Goal: Check status: Check status

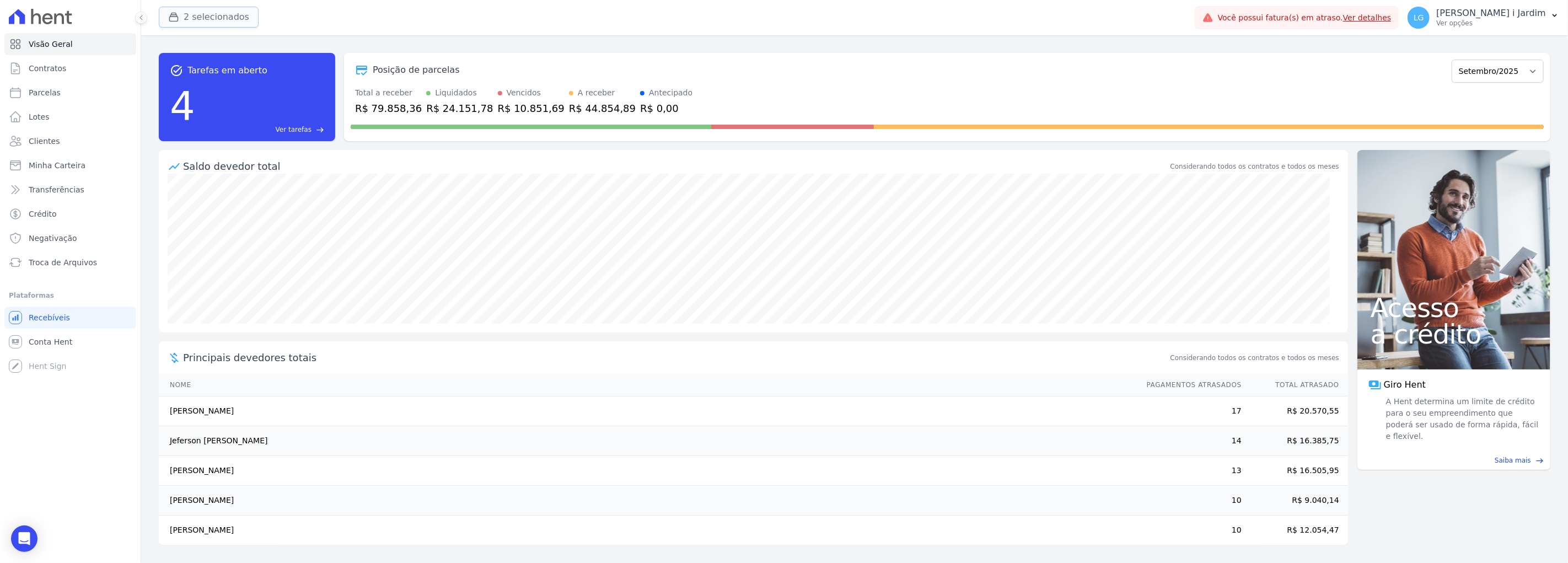
click at [230, 17] on button "2 selecionados" at bounding box center [208, 17] width 100 height 21
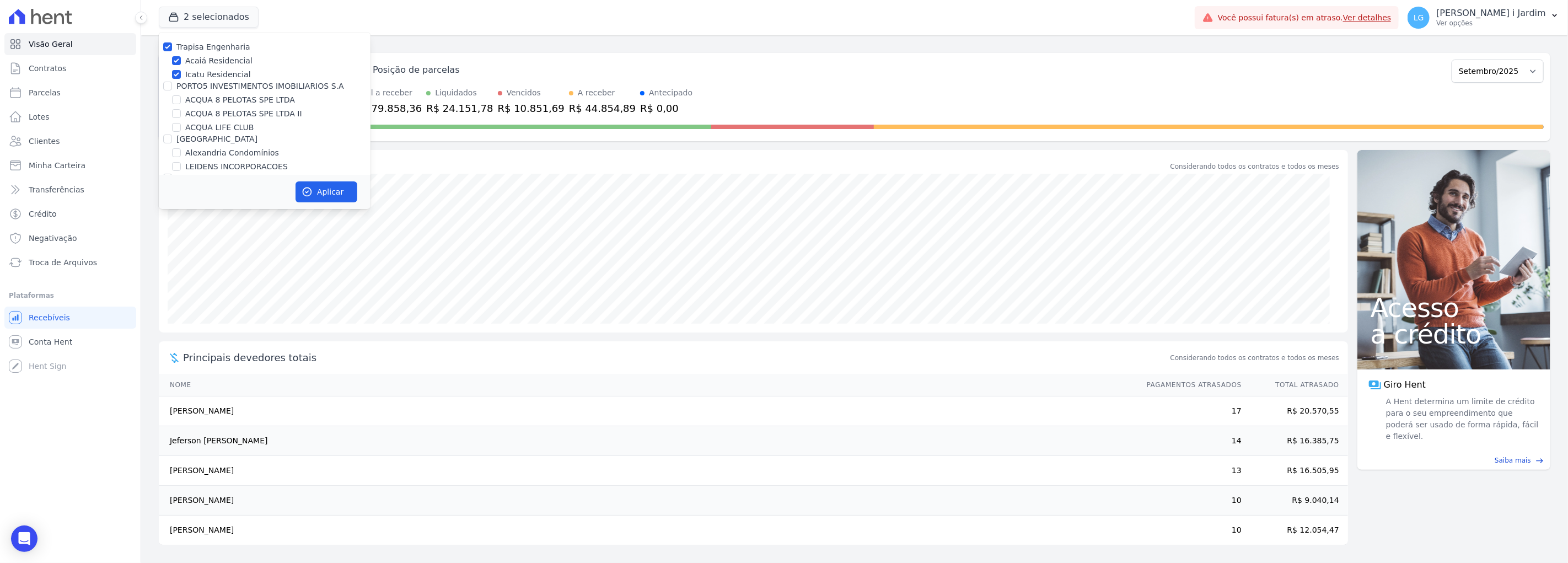
click at [219, 48] on label "Trapisa Engenharia" at bounding box center [213, 47] width 74 height 9
click at [172, 48] on input "Trapisa Engenharia" at bounding box center [167, 47] width 9 height 9
checkbox input "false"
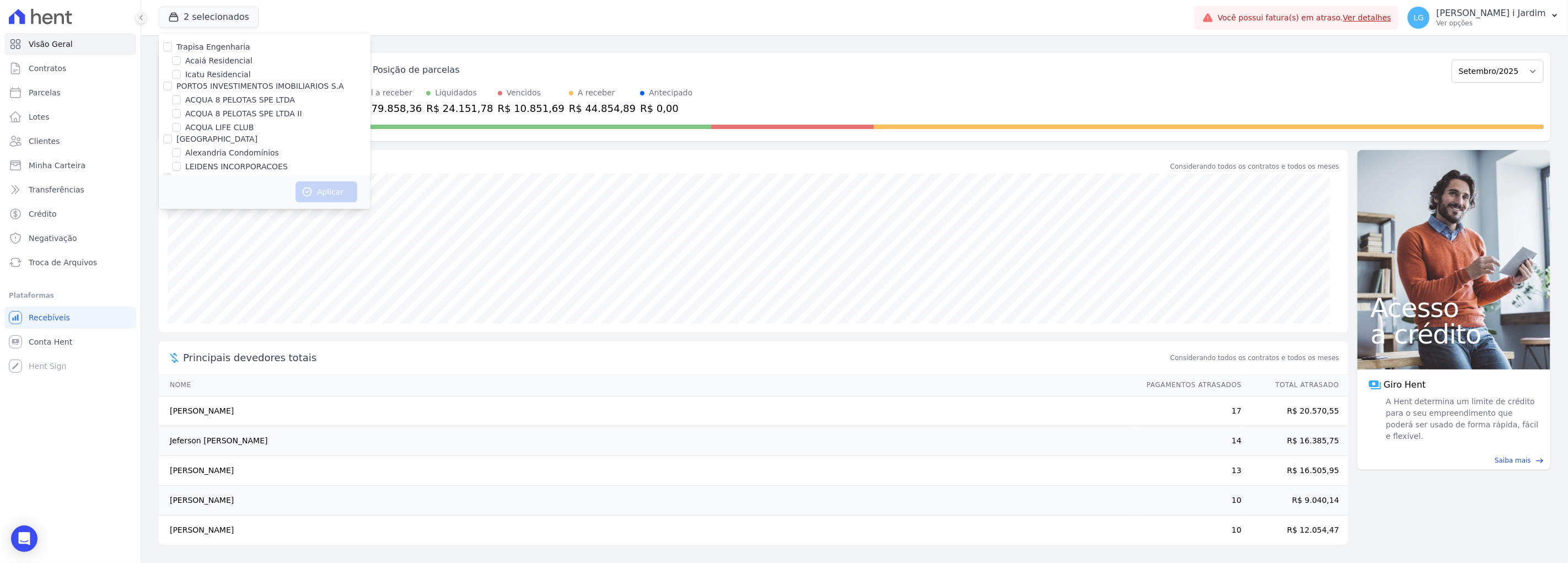
scroll to position [1241, 0]
click at [186, 159] on label "[GEOGRAPHIC_DATA]" at bounding box center [225, 165] width 81 height 12
click at [180, 160] on input "[GEOGRAPHIC_DATA]" at bounding box center [176, 164] width 9 height 9
checkbox input "true"
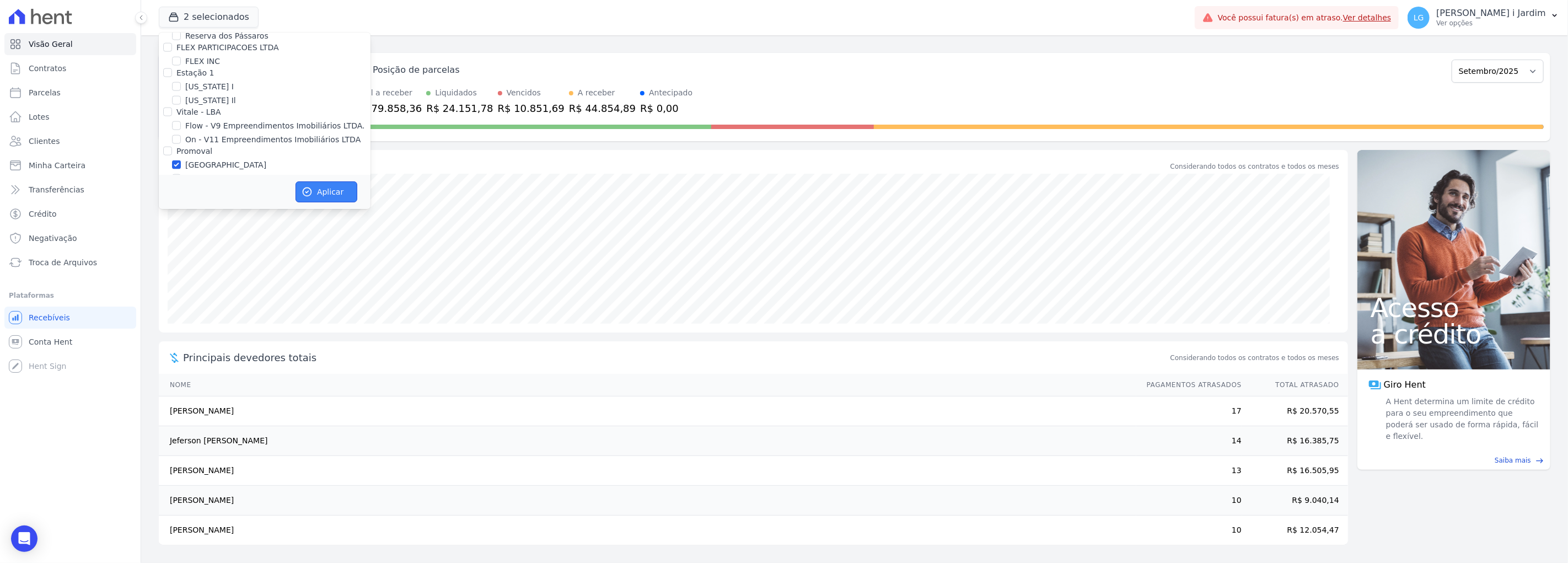
click at [327, 194] on button "Aplicar" at bounding box center [327, 191] width 62 height 21
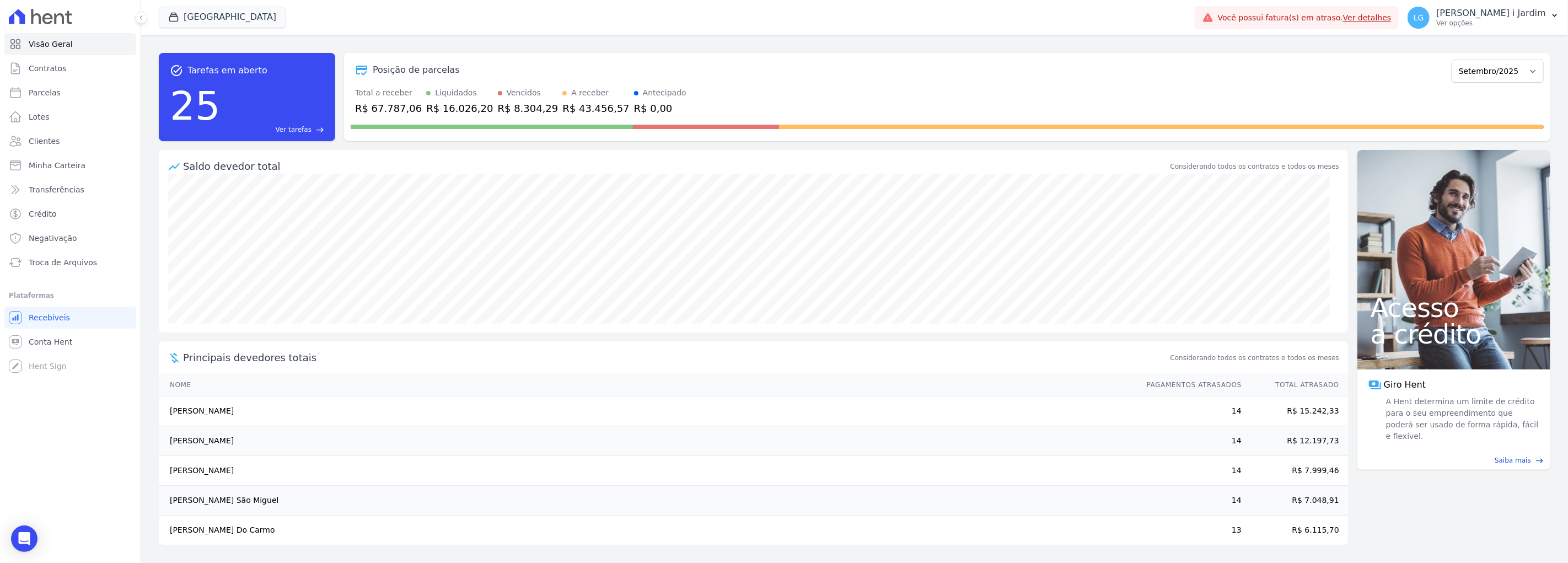
click at [442, 111] on div "R$ 16.026,20" at bounding box center [459, 108] width 67 height 15
click at [172, 15] on icon "button" at bounding box center [173, 17] width 11 height 11
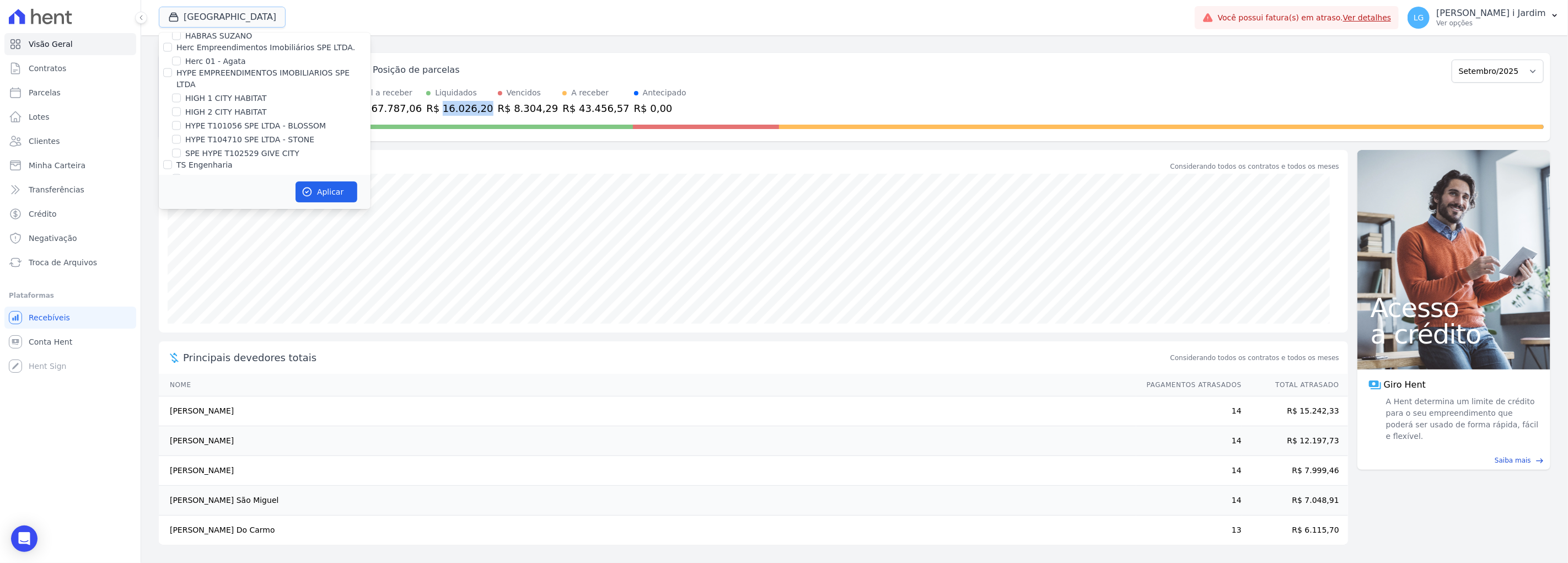
scroll to position [1225, 0]
click at [190, 174] on label "[GEOGRAPHIC_DATA]" at bounding box center [225, 180] width 81 height 12
click at [180, 175] on input "[GEOGRAPHIC_DATA]" at bounding box center [176, 179] width 9 height 9
checkbox input "false"
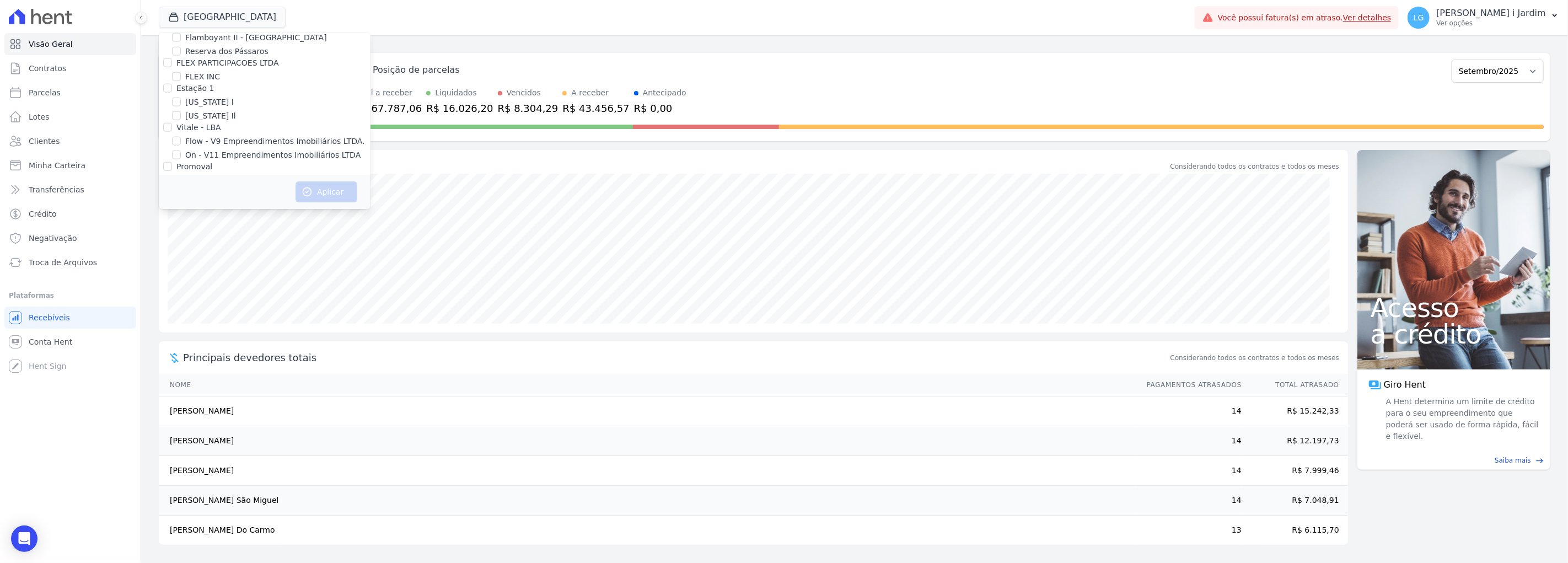
click at [197, 188] on label "Villa Francesa Iris" at bounding box center [218, 194] width 67 height 12
click at [180, 189] on input "Villa Francesa Iris" at bounding box center [176, 193] width 9 height 9
checkbox input "true"
click at [315, 185] on button "Aplicar" at bounding box center [327, 191] width 62 height 21
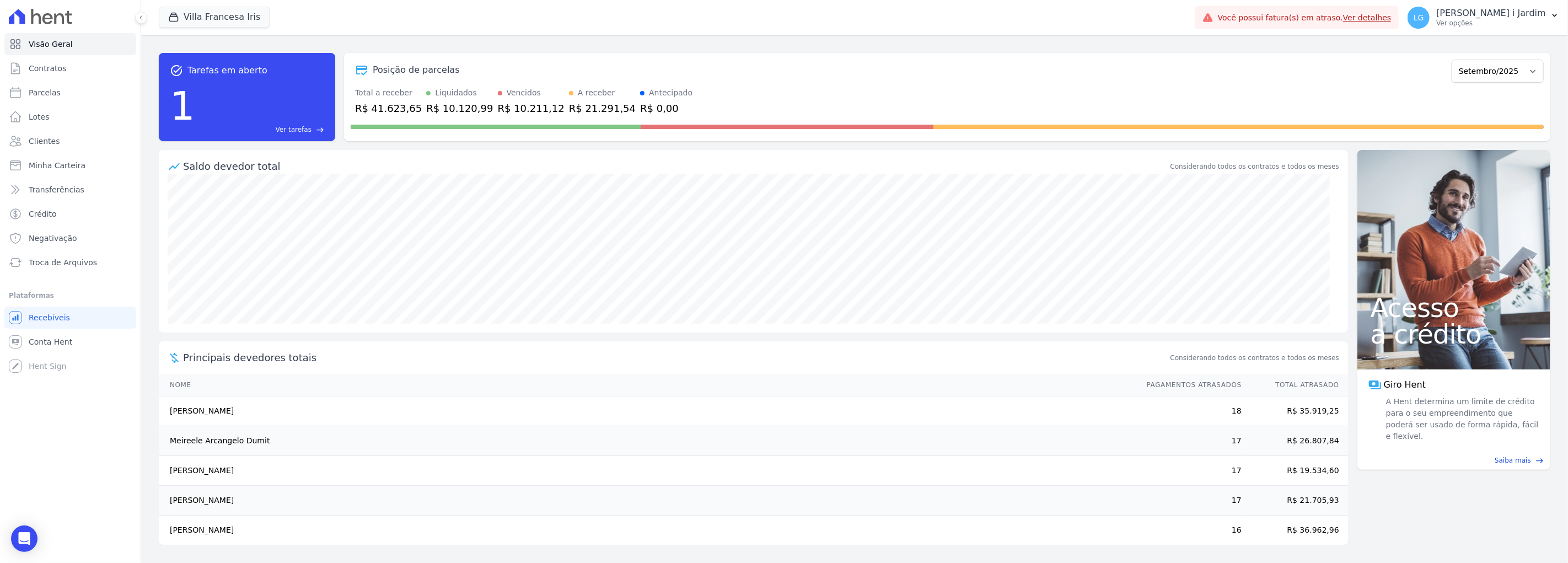
click at [426, 102] on div "R$ 10.120,99" at bounding box center [459, 108] width 67 height 15
click at [430, 107] on div "R$ 10.120,99" at bounding box center [459, 108] width 67 height 15
click at [205, 7] on button "Villa Francesa Iris" at bounding box center [213, 17] width 111 height 21
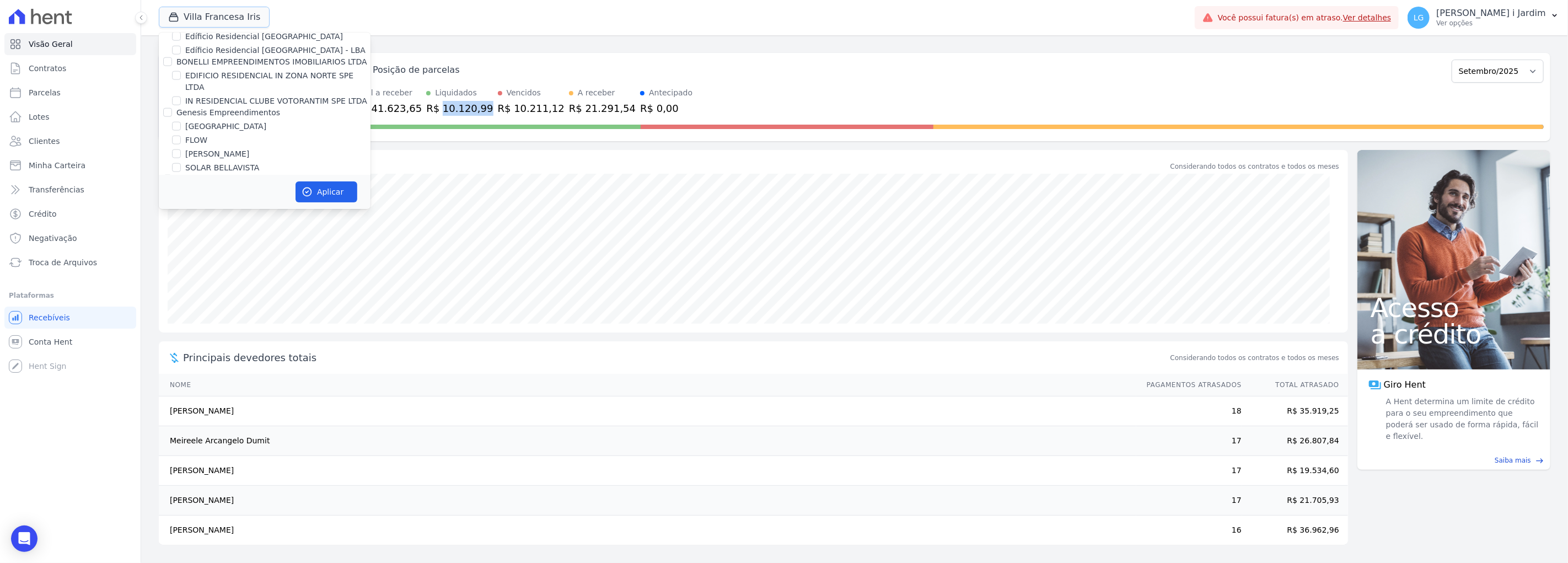
scroll to position [1286, 0]
click at [197, 64] on div "Trapisa Engenharia Acaiá Residencial Icatu Residencial PORTO5 INVESTIMENTOS IMO…" at bounding box center [264, 312] width 211 height 3132
click at [197, 114] on label "[GEOGRAPHIC_DATA]" at bounding box center [225, 120] width 81 height 12
click at [180, 115] on input "[GEOGRAPHIC_DATA]" at bounding box center [176, 119] width 9 height 9
checkbox input "true"
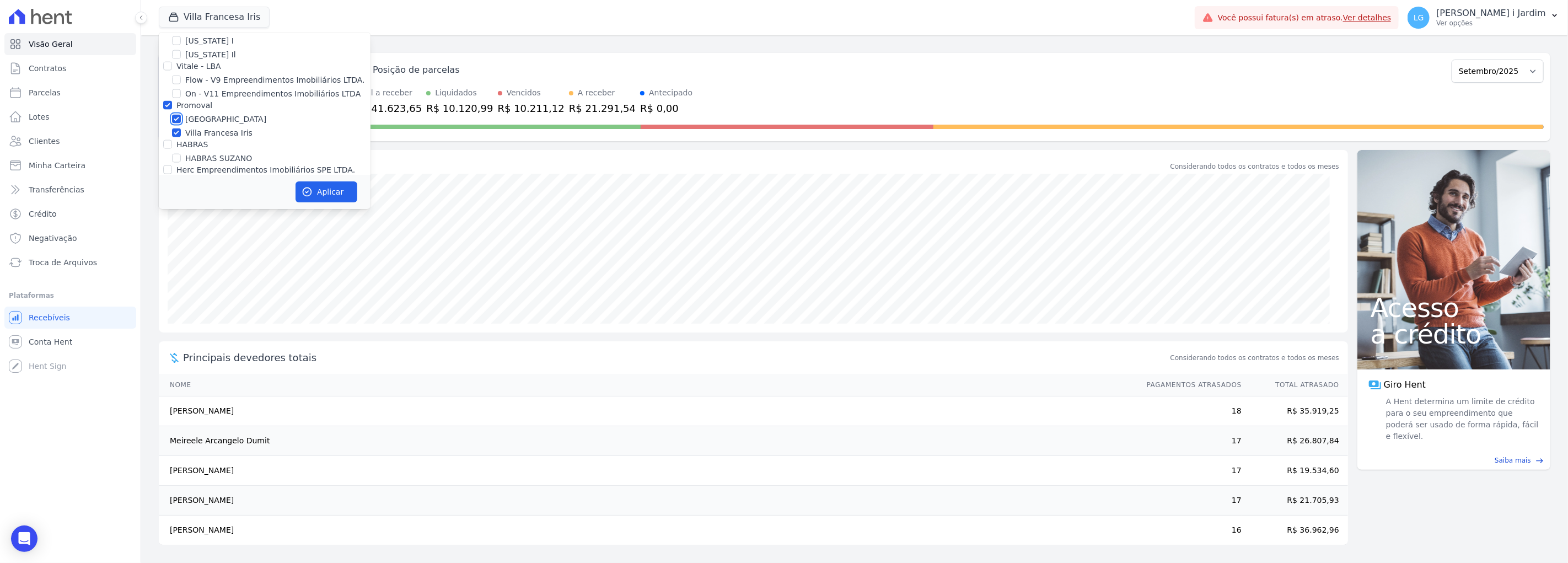
checkbox input "true"
click at [204, 128] on label "Villa Francesa Iris" at bounding box center [218, 134] width 67 height 12
click at [180, 129] on input "Villa Francesa Iris" at bounding box center [176, 133] width 9 height 9
checkbox input "false"
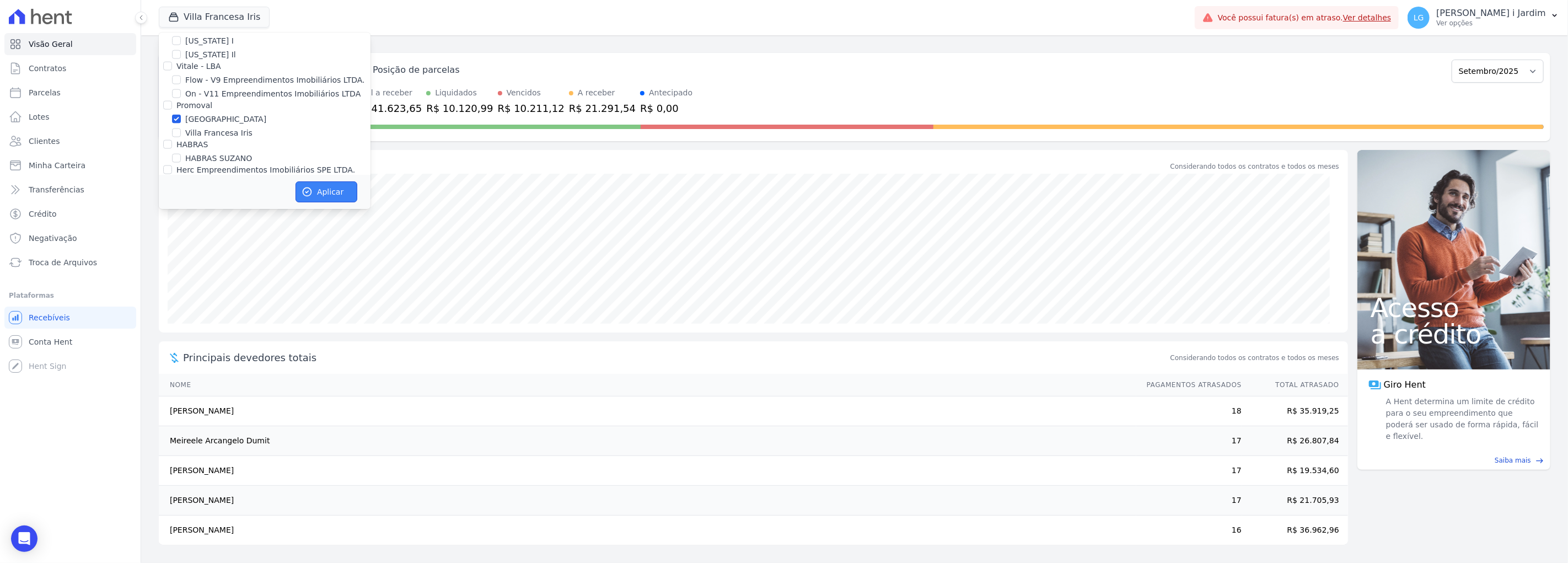
click at [317, 188] on button "Aplicar" at bounding box center [327, 191] width 62 height 21
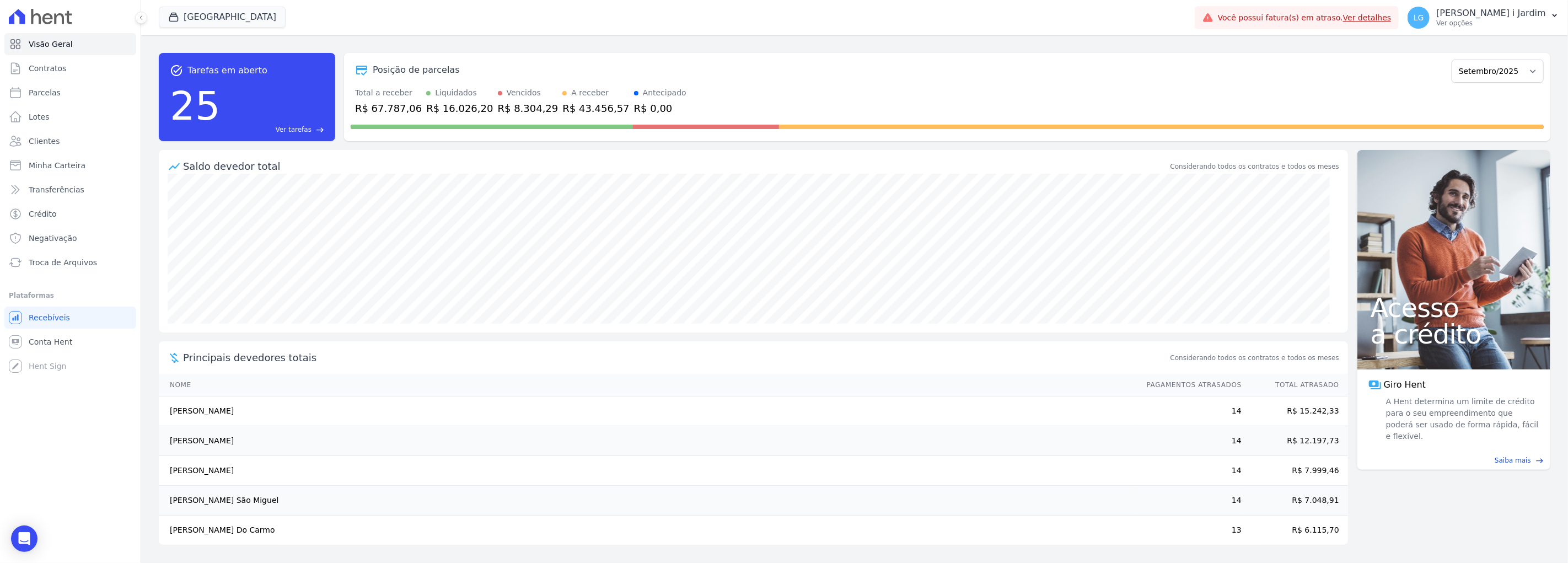
click at [562, 107] on div "R$ 43.456,57" at bounding box center [595, 108] width 67 height 15
click at [85, 95] on link "Parcelas" at bounding box center [70, 93] width 131 height 22
select select
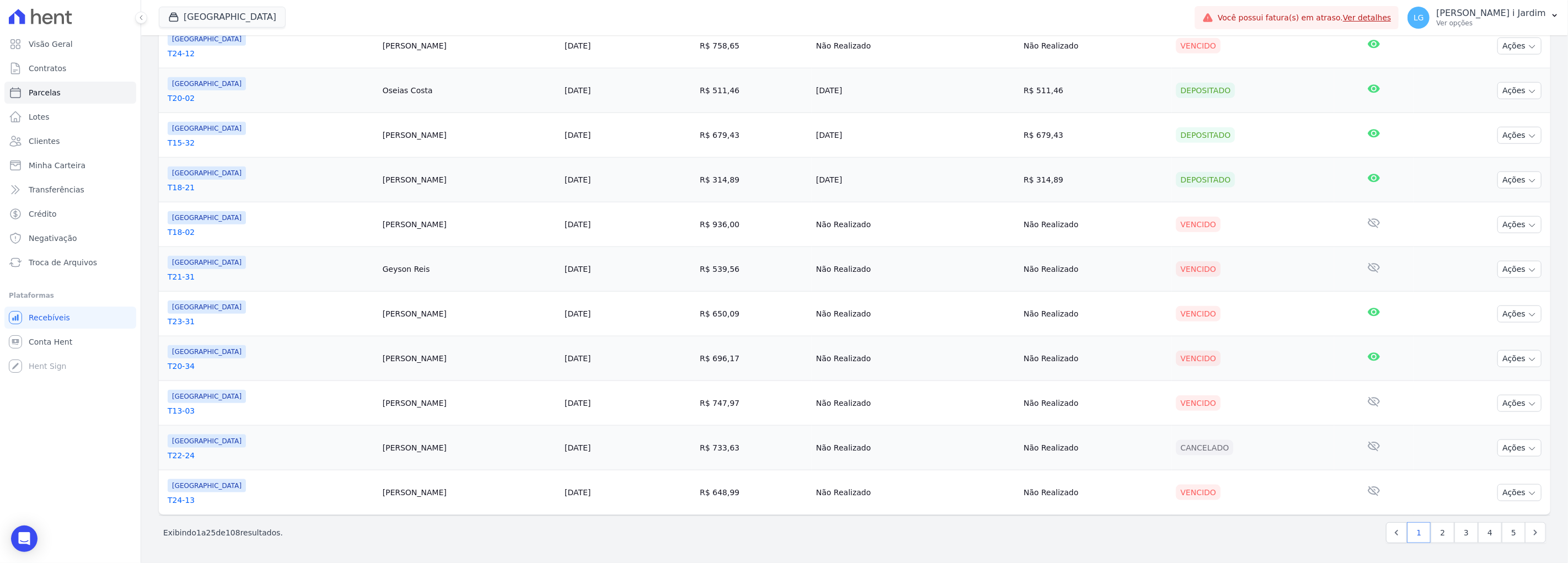
scroll to position [931, 0]
click at [1501, 524] on link "5" at bounding box center [1513, 532] width 24 height 21
select select
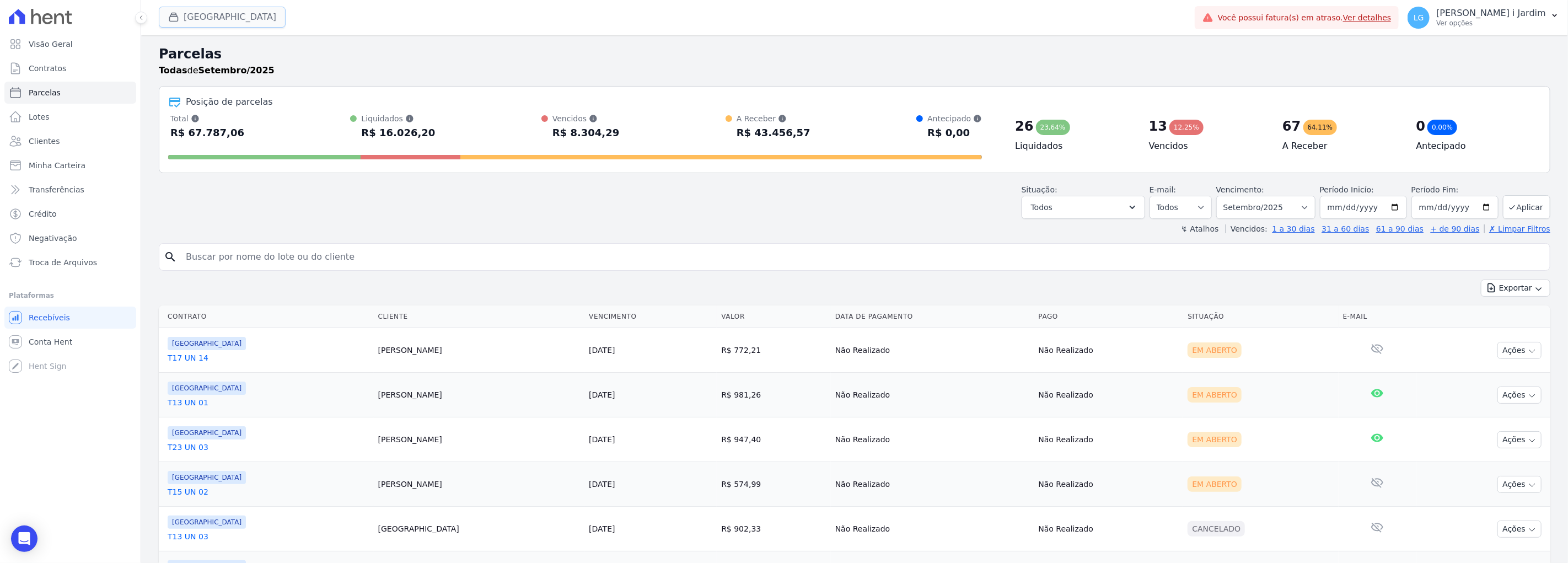
click at [185, 22] on button "[GEOGRAPHIC_DATA]" at bounding box center [221, 17] width 127 height 21
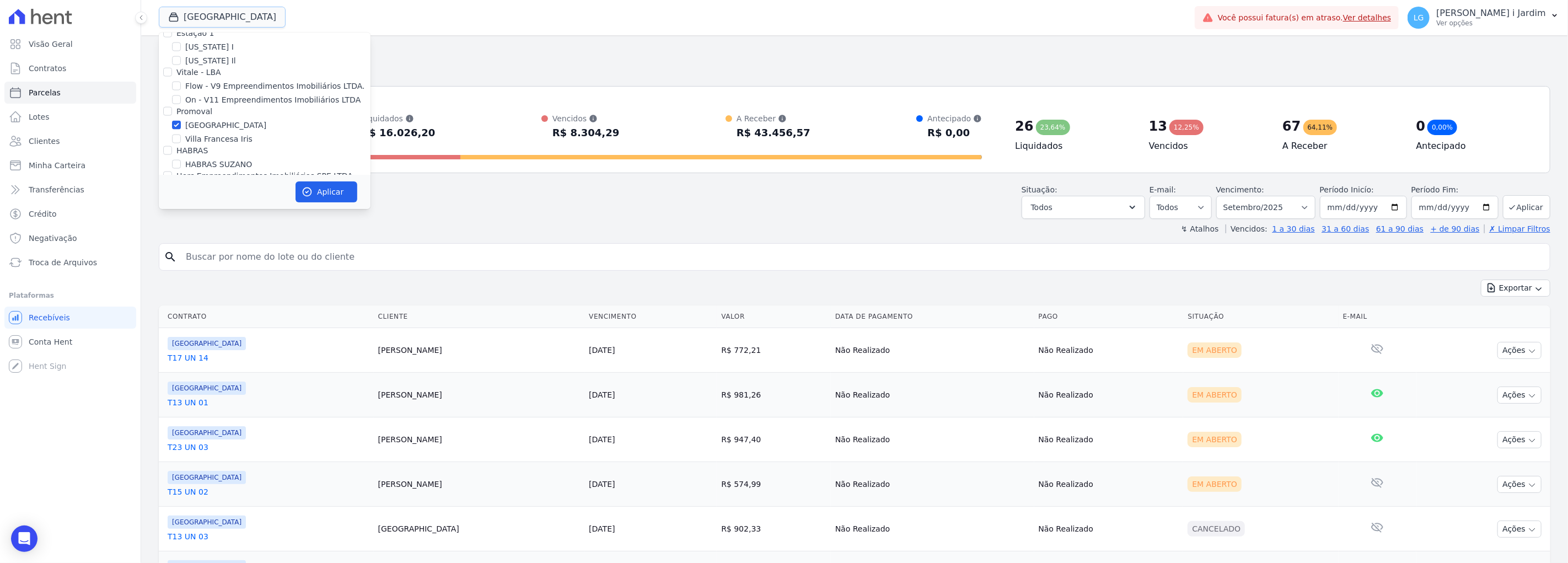
scroll to position [1286, 0]
click at [197, 114] on label "[GEOGRAPHIC_DATA]" at bounding box center [225, 120] width 81 height 12
click at [180, 115] on input "[GEOGRAPHIC_DATA]" at bounding box center [176, 119] width 9 height 9
checkbox input "false"
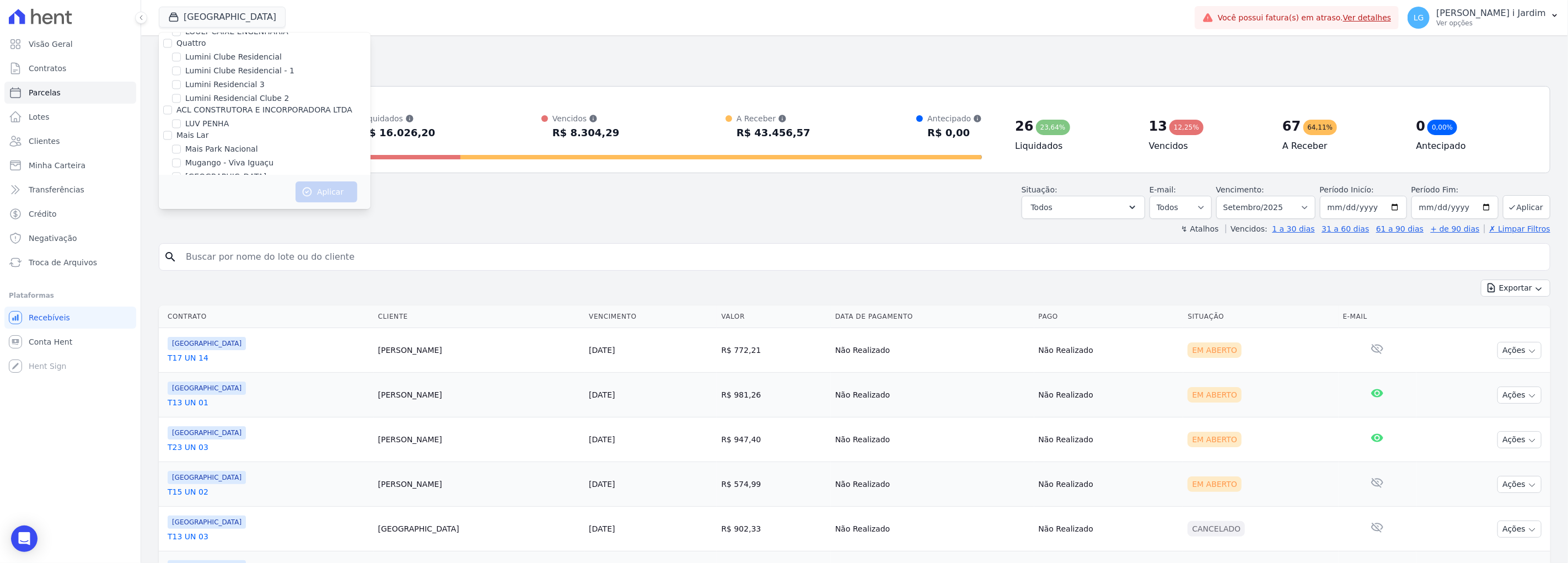
click at [210, 157] on label "Mugango - Viva Iguaçu" at bounding box center [229, 163] width 89 height 12
click at [180, 158] on input "Mugango - Viva Iguaçu" at bounding box center [176, 162] width 9 height 9
checkbox input "true"
click at [343, 189] on button "Aplicar" at bounding box center [327, 191] width 62 height 21
select select
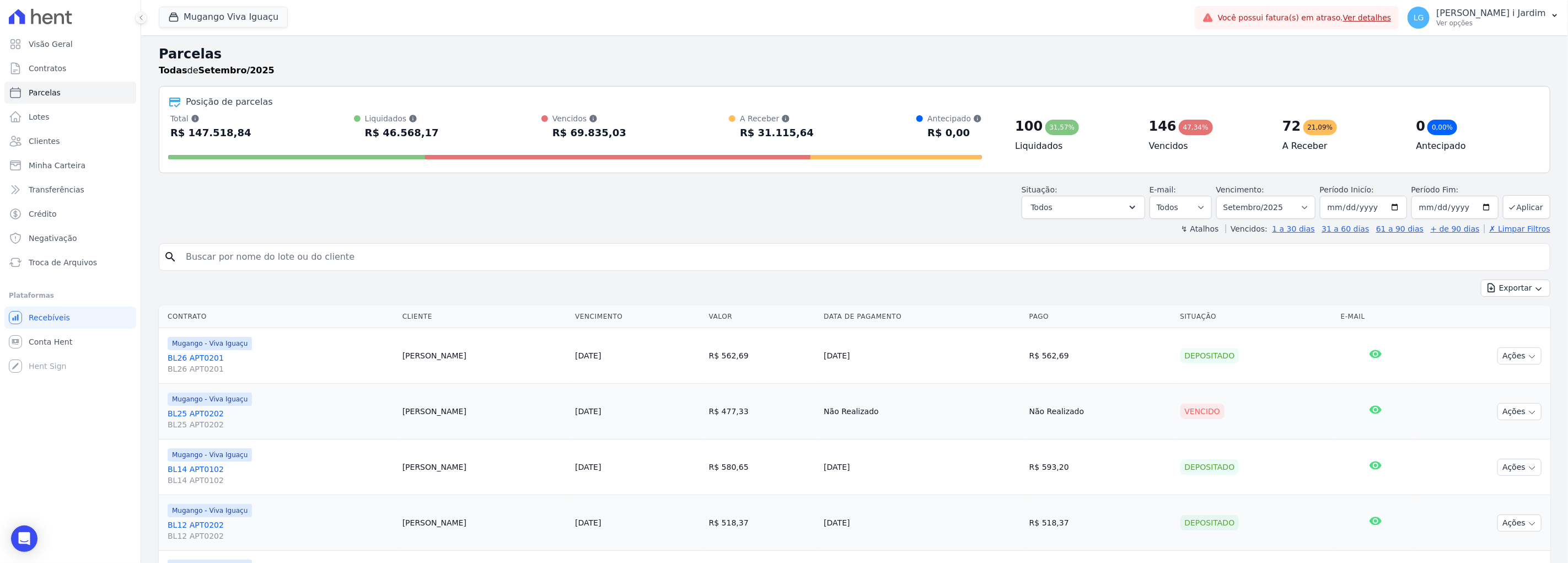
click at [780, 137] on div "R$ 31.115,64" at bounding box center [776, 133] width 74 height 18
click at [532, 219] on header "Parcelas Todas de Setembro/2025 Posição de parcelas Total Soma das parcelas pag…" at bounding box center [854, 139] width 1391 height 190
click at [270, 17] on button "Mugango Viva Iguaçu" at bounding box center [222, 17] width 129 height 21
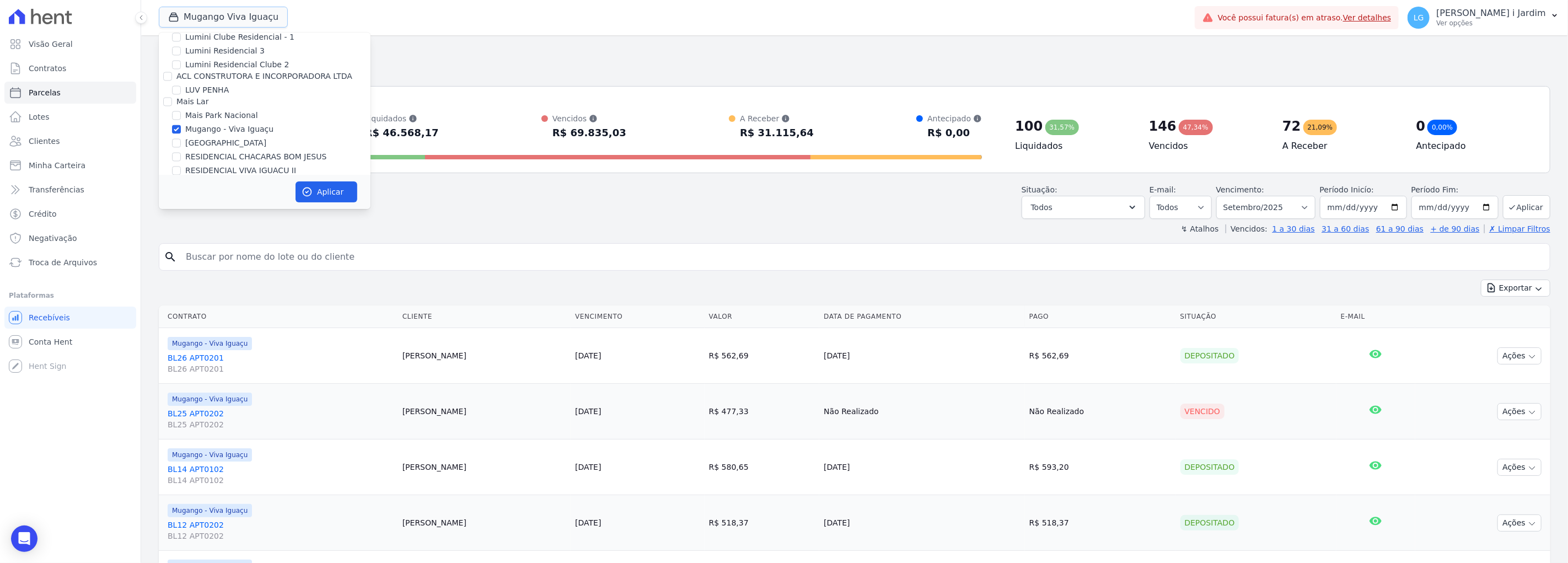
scroll to position [1837, 0]
click at [203, 113] on label "Mugango - Viva Iguaçu" at bounding box center [229, 119] width 89 height 12
click at [180, 114] on input "Mugango - Viva Iguaçu" at bounding box center [176, 118] width 9 height 9
checkbox input "false"
click at [206, 141] on label "RESIDENCIAL CHACARAS BOM JESUS" at bounding box center [256, 146] width 141 height 12
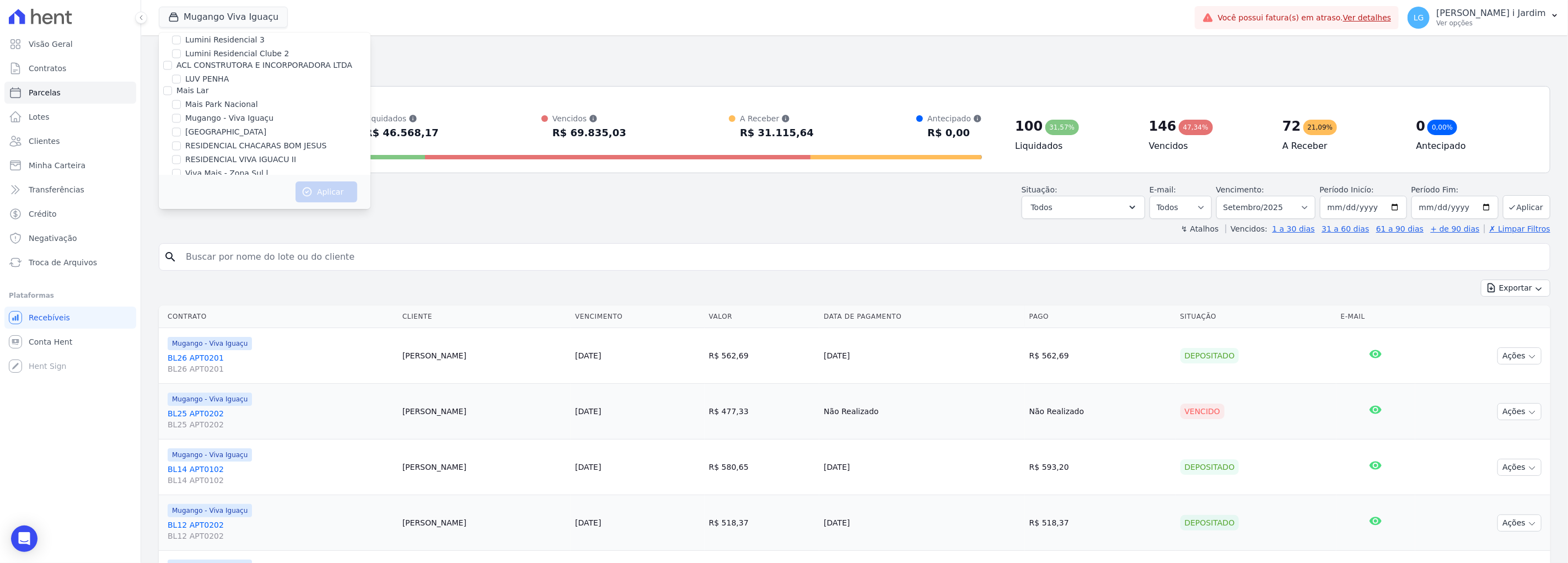
click at [180, 141] on input "RESIDENCIAL CHACARAS BOM JESUS" at bounding box center [176, 145] width 9 height 9
checkbox input "true"
click at [208, 127] on label "[GEOGRAPHIC_DATA]" at bounding box center [225, 133] width 81 height 12
click at [180, 128] on input "[GEOGRAPHIC_DATA]" at bounding box center [176, 132] width 9 height 9
checkbox input "true"
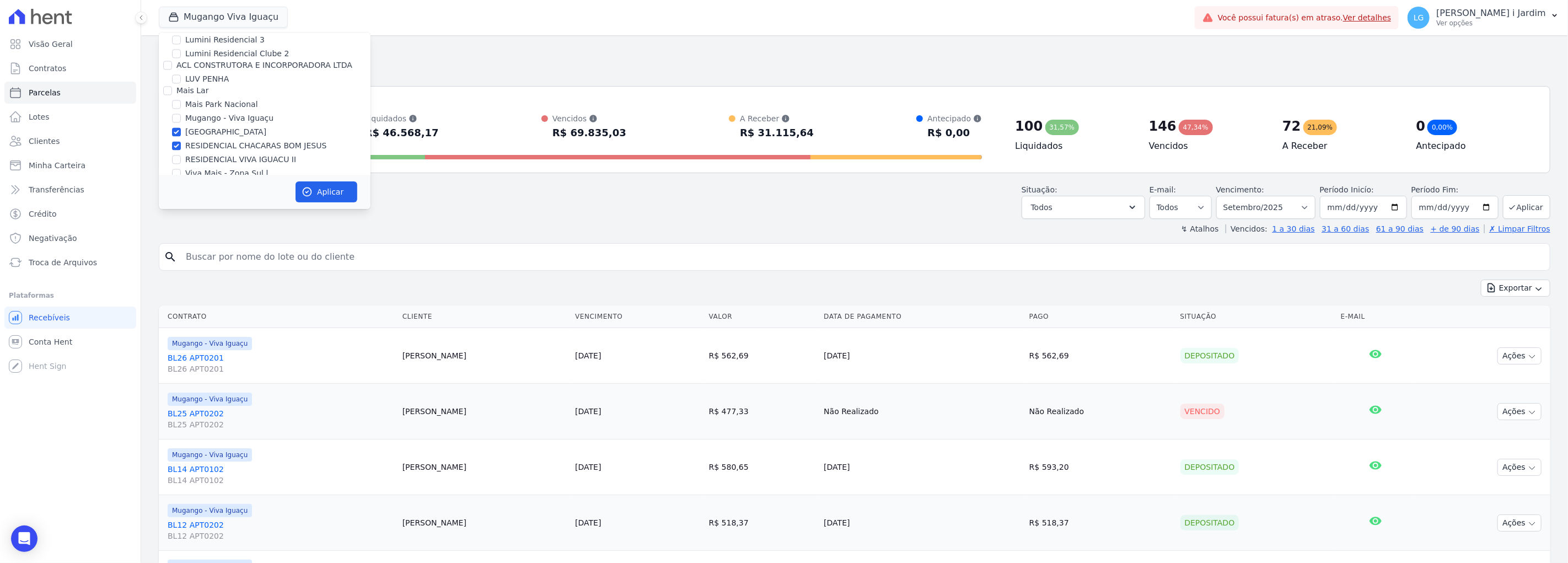
click at [210, 141] on label "RESIDENCIAL CHACARAS BOM JESUS" at bounding box center [256, 146] width 141 height 12
click at [180, 141] on input "RESIDENCIAL CHACARAS BOM JESUS" at bounding box center [176, 145] width 9 height 9
checkbox input "false"
click at [331, 189] on button "Aplicar" at bounding box center [327, 191] width 62 height 21
select select
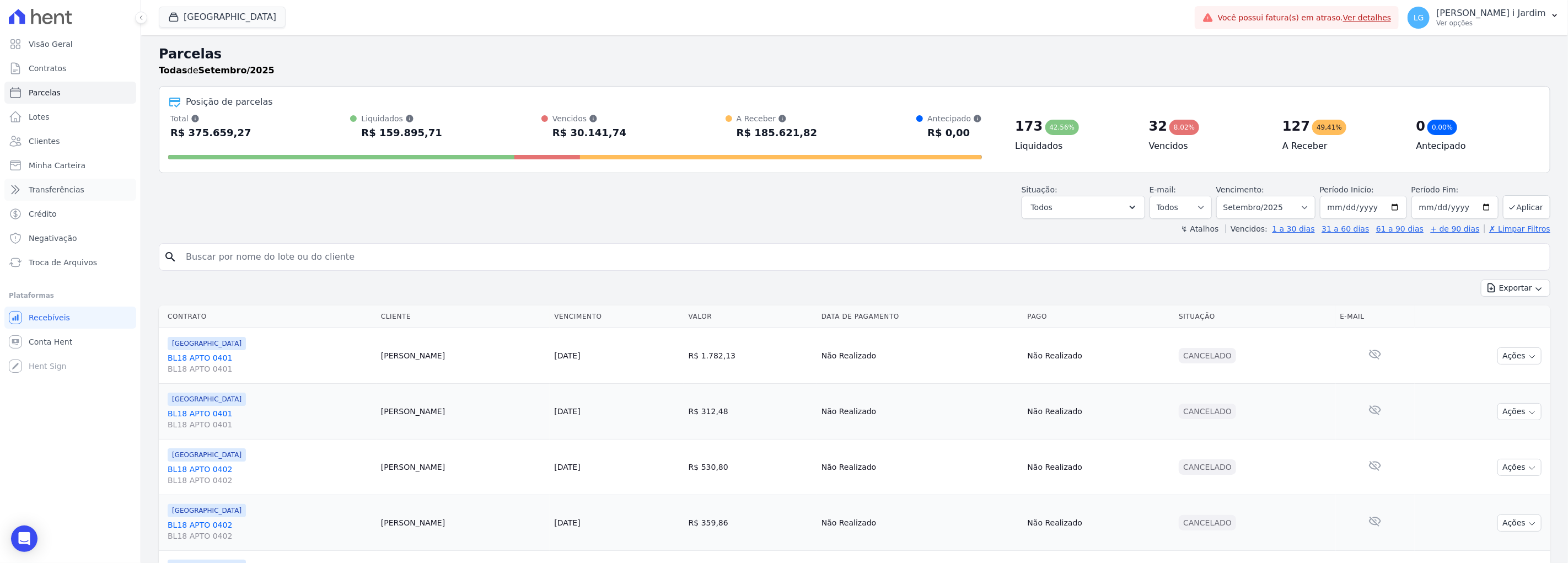
click at [84, 189] on link "Transferências" at bounding box center [70, 189] width 131 height 22
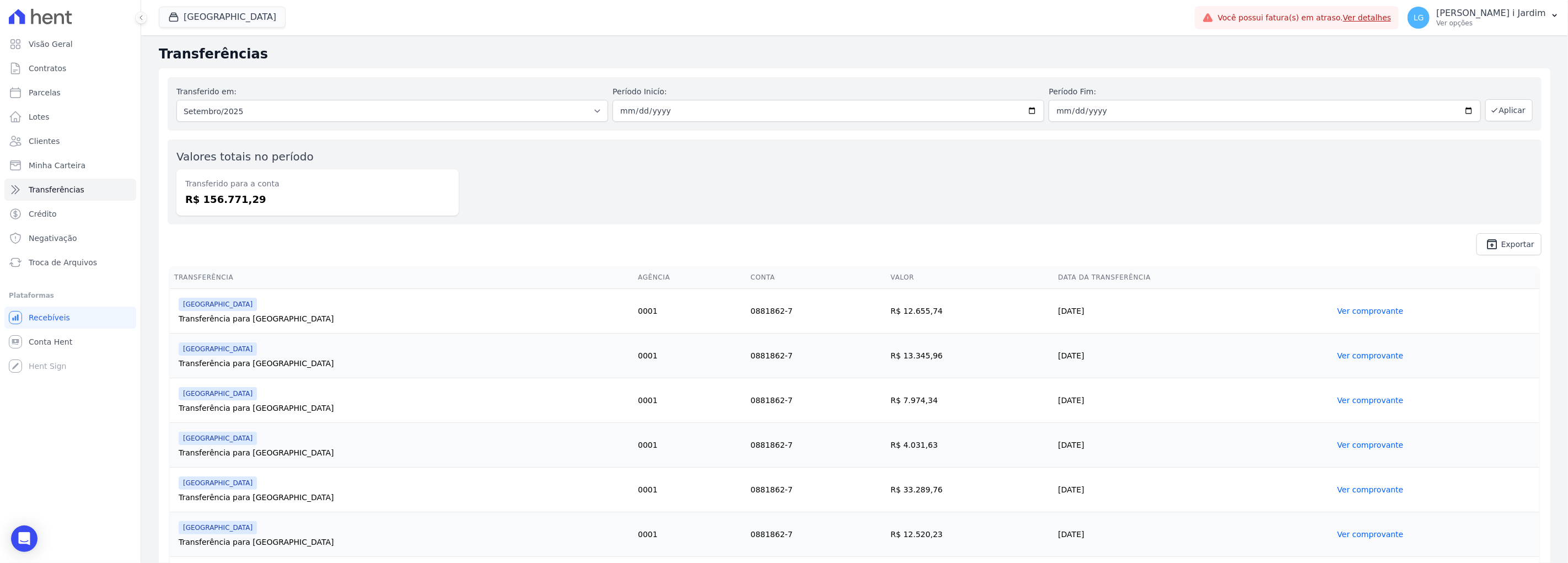
click at [493, 176] on div "Valores totais no período Transferido para a conta R$ 156.771,29" at bounding box center [854, 181] width 1374 height 85
click at [116, 54] on link "Visão Geral" at bounding box center [70, 44] width 131 height 22
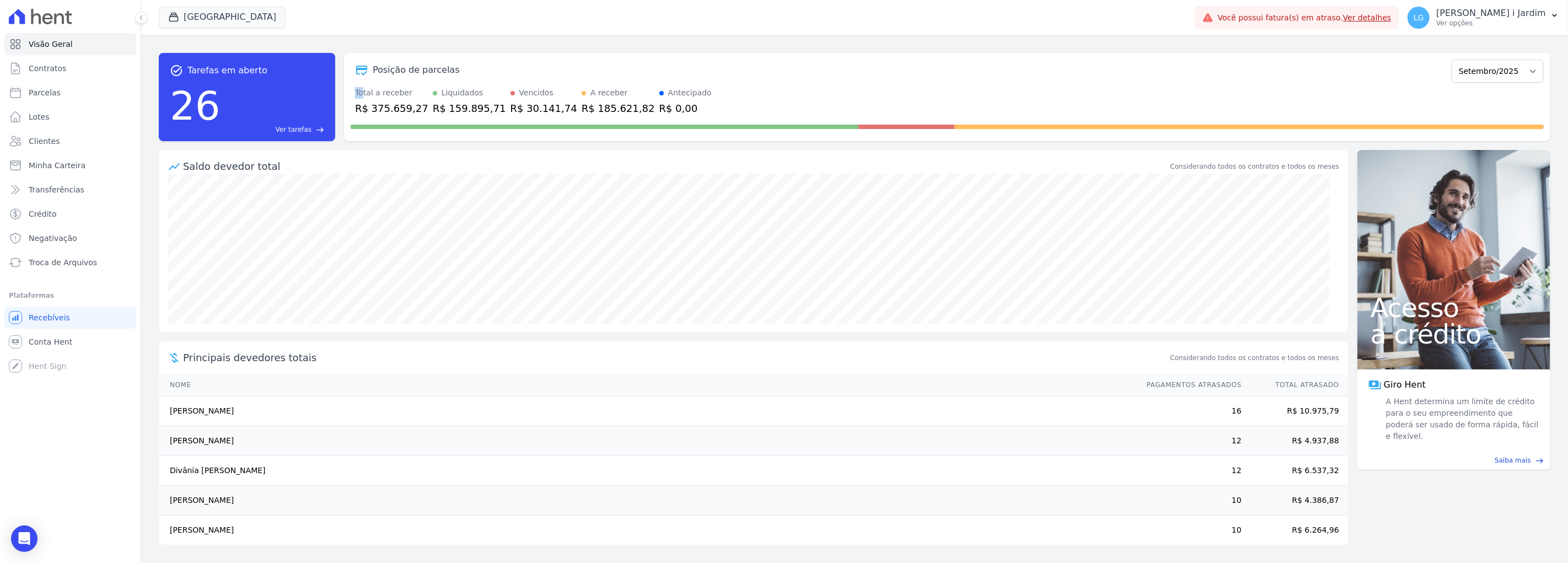
drag, startPoint x: 356, startPoint y: 87, endPoint x: 362, endPoint y: 85, distance: 6.3
click at [362, 85] on div "Posição de parcelas Fevereiro/2025 Março/2025 Abril/2025 Maio/2025 Junho/2025 J…" at bounding box center [946, 97] width 1206 height 89
click at [437, 122] on div at bounding box center [946, 125] width 1192 height 18
click at [232, 7] on button "[GEOGRAPHIC_DATA]" at bounding box center [221, 17] width 127 height 21
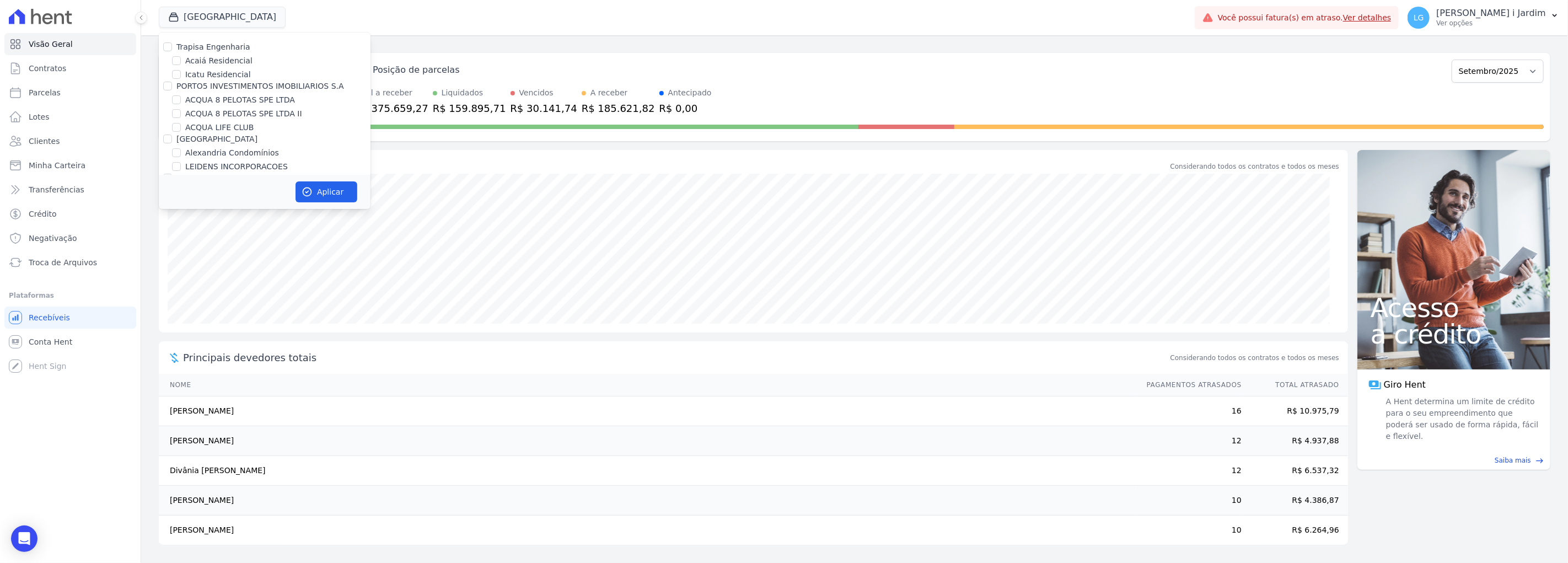
click at [219, 51] on label "Trapisa Engenharia" at bounding box center [213, 47] width 74 height 9
click at [172, 51] on input "Trapisa Engenharia" at bounding box center [167, 47] width 9 height 9
checkbox input "true"
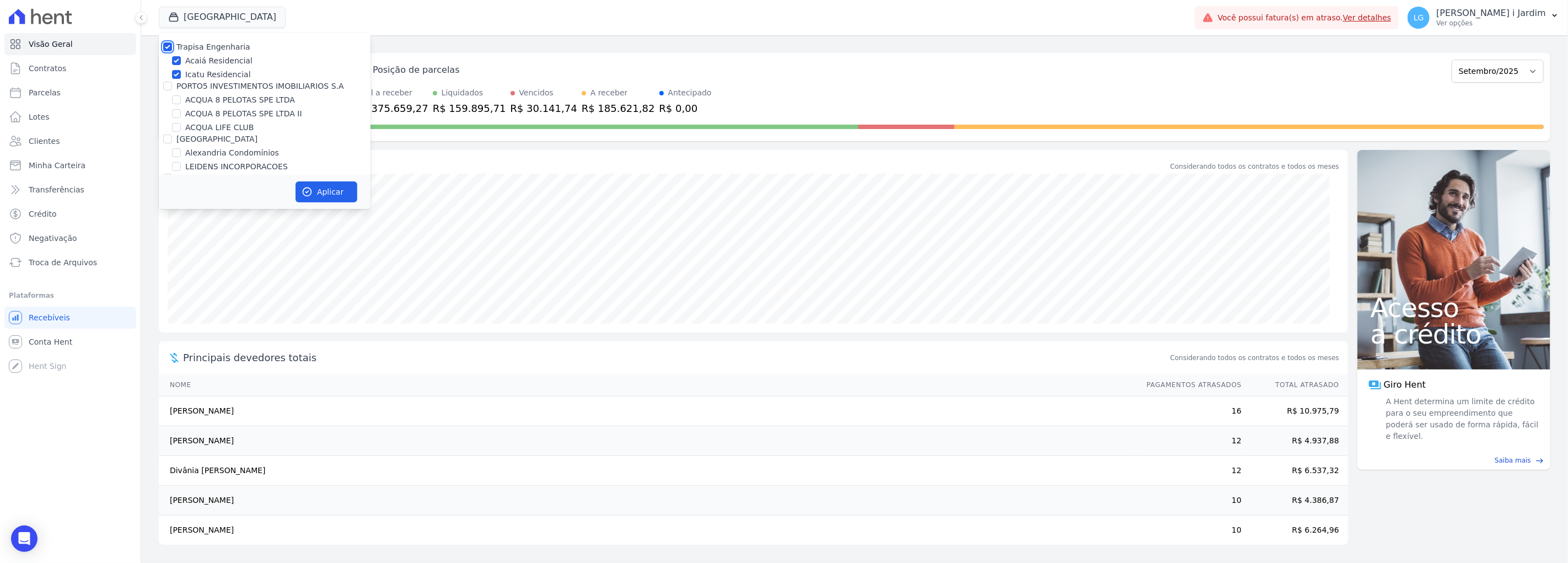
checkbox input "true"
click at [234, 108] on label "[GEOGRAPHIC_DATA]" at bounding box center [225, 114] width 81 height 12
click at [180, 110] on input "[GEOGRAPHIC_DATA]" at bounding box center [176, 114] width 9 height 9
checkbox input "false"
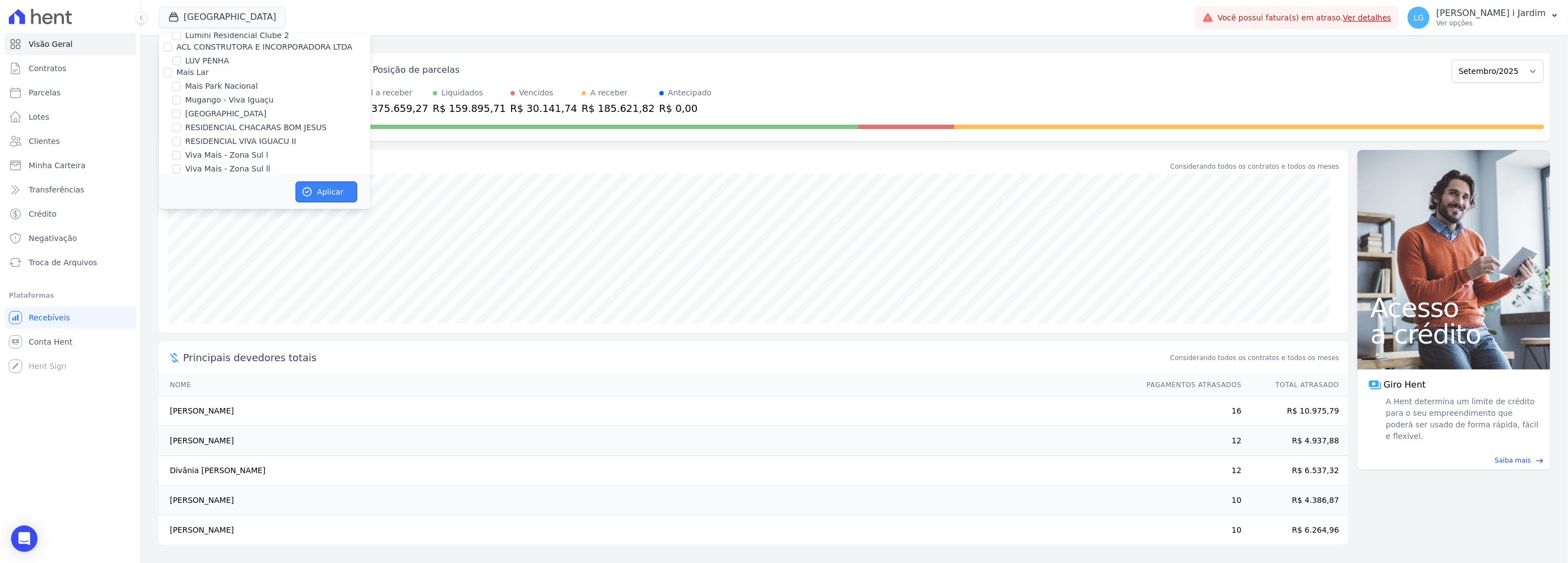
click at [349, 188] on button "Aplicar" at bounding box center [327, 191] width 62 height 21
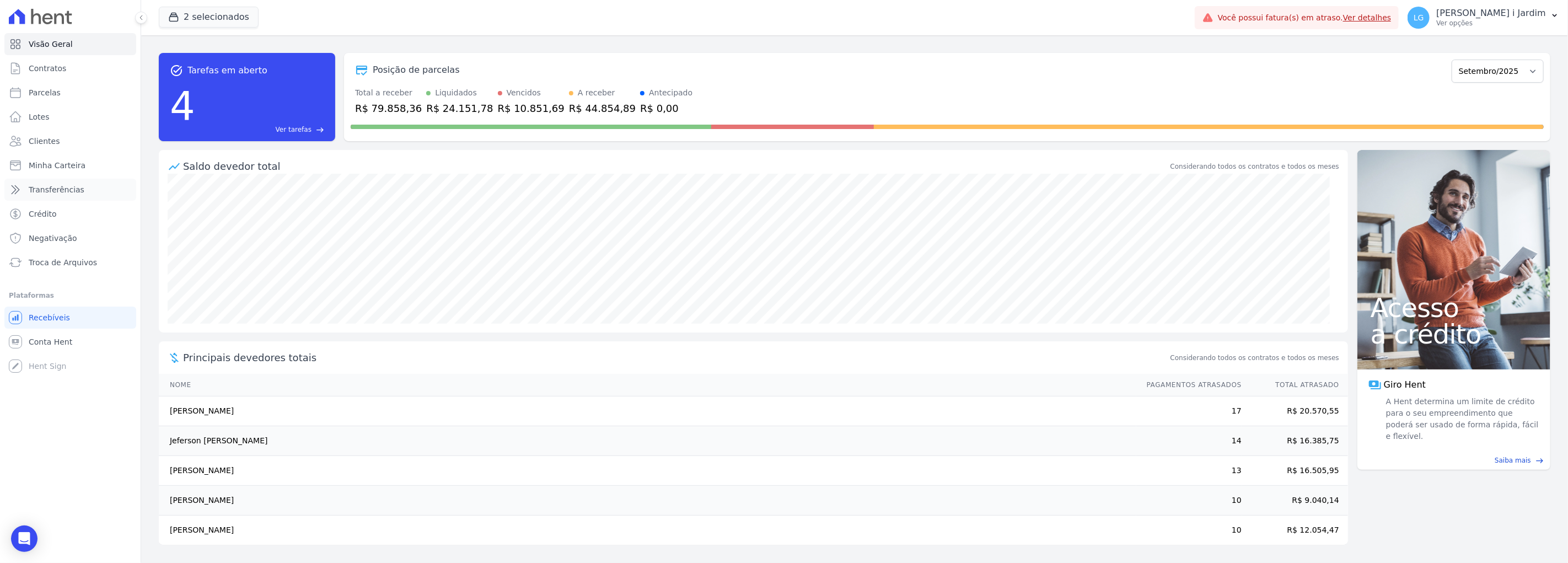
click at [112, 189] on link "Transferências" at bounding box center [70, 189] width 131 height 22
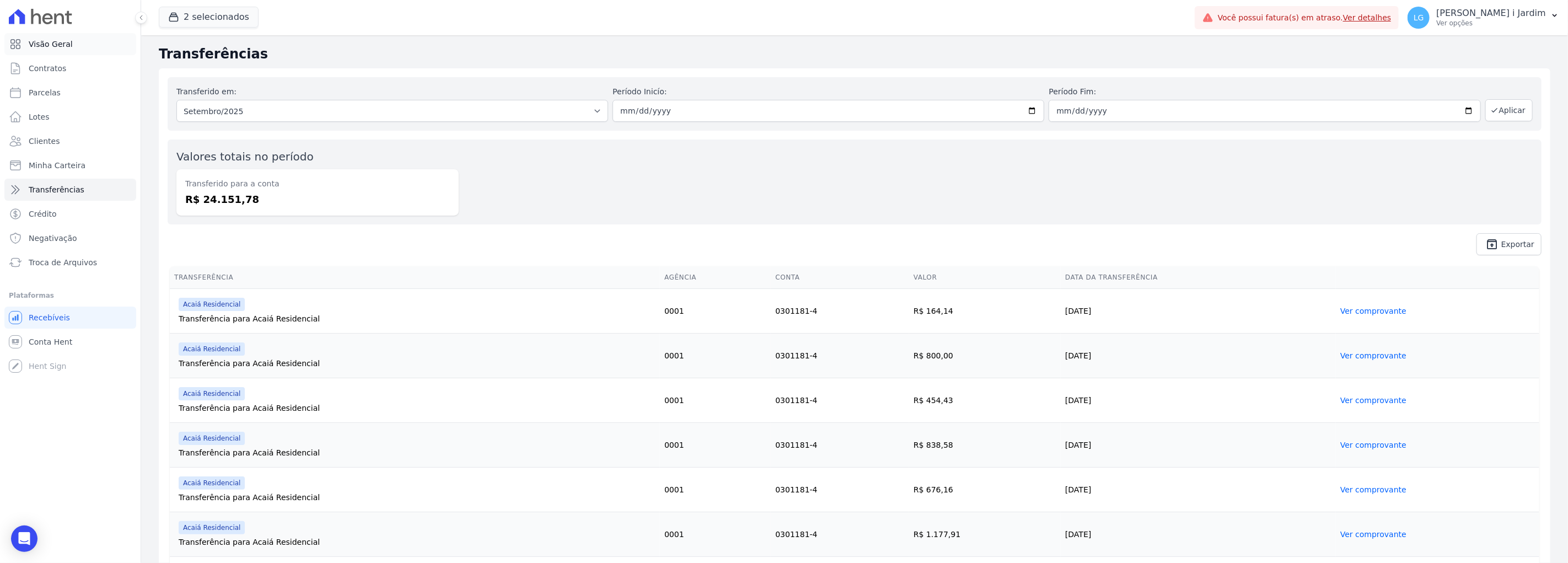
click at [69, 37] on link "Visão Geral" at bounding box center [70, 44] width 131 height 22
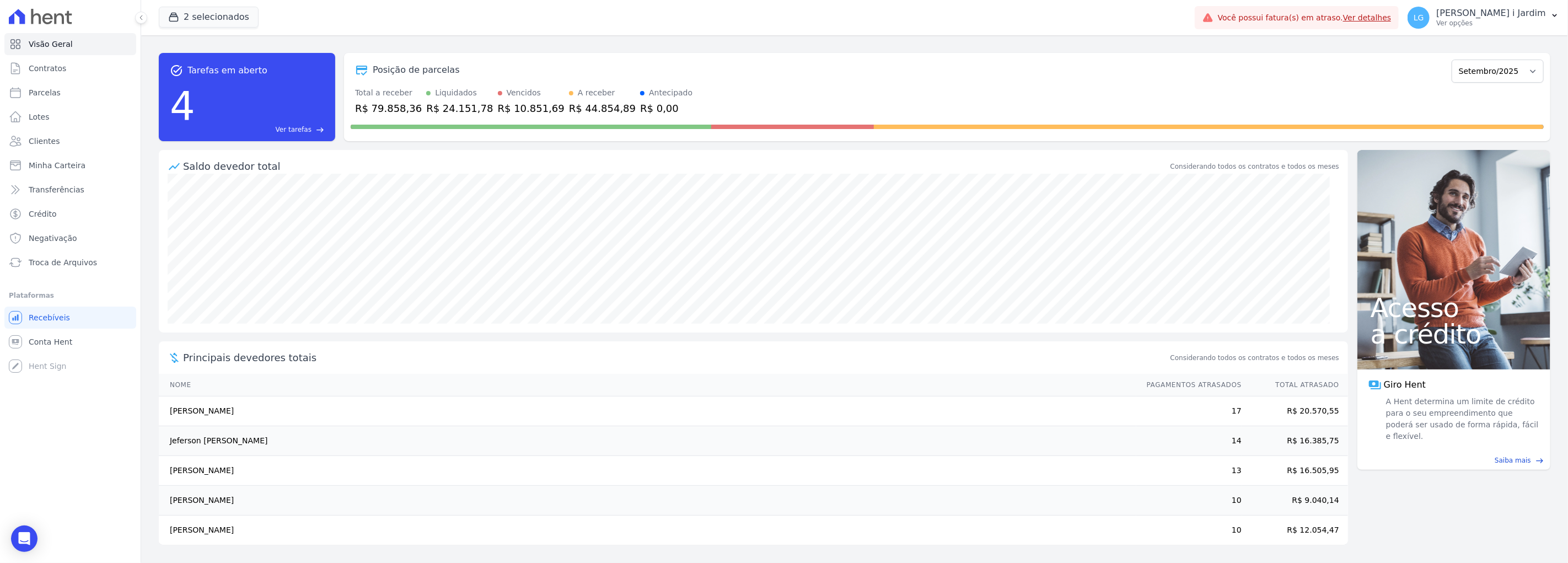
click at [569, 102] on div "R$ 44.854,89" at bounding box center [602, 108] width 67 height 15
click at [543, 169] on div "Saldo devedor total" at bounding box center [675, 165] width 985 height 15
